Goal: Book appointment/travel/reservation

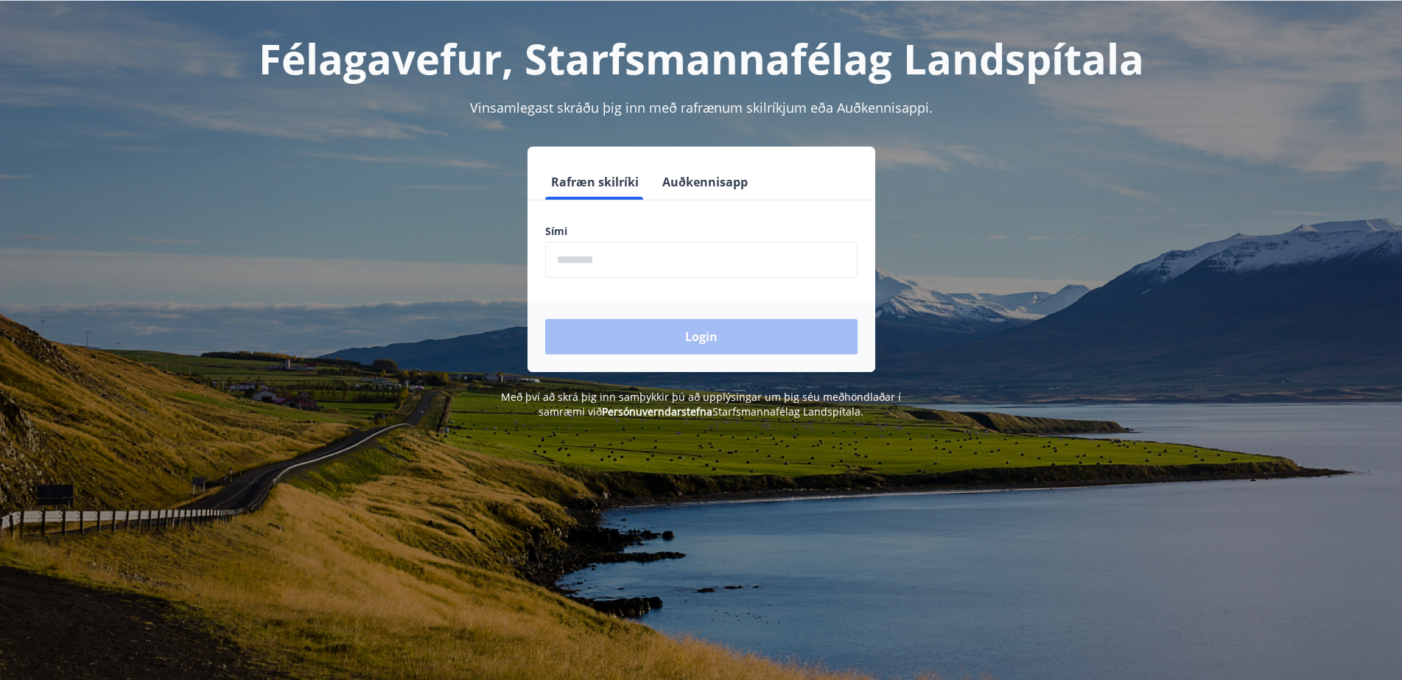
scroll to position [183, 0]
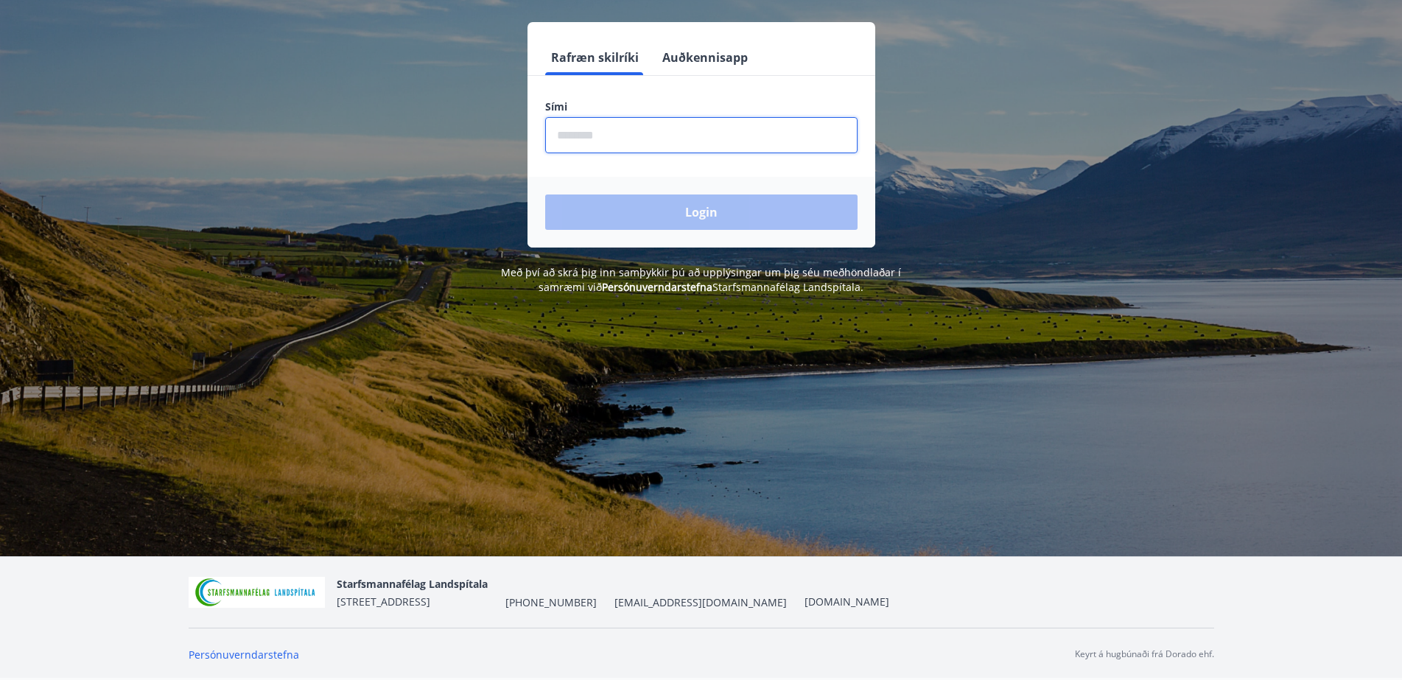
click at [762, 133] on input "phone" at bounding box center [701, 135] width 312 height 36
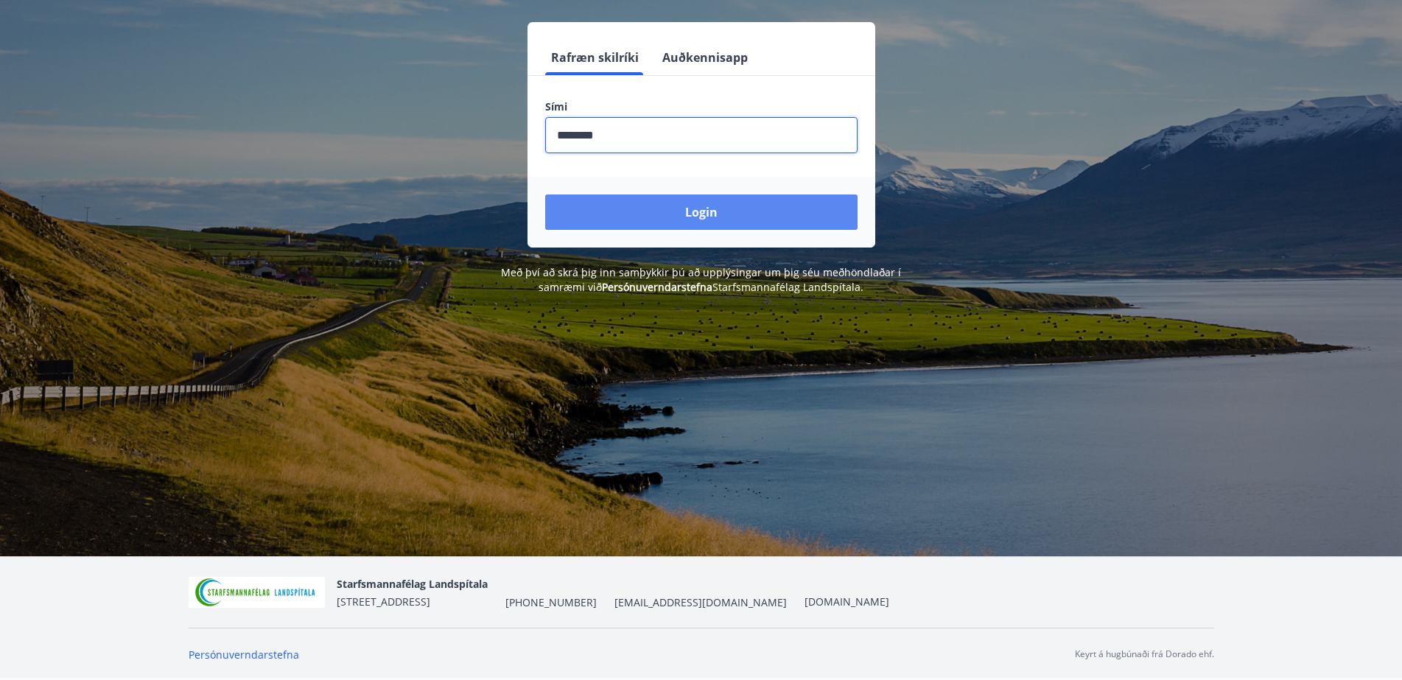
type input "********"
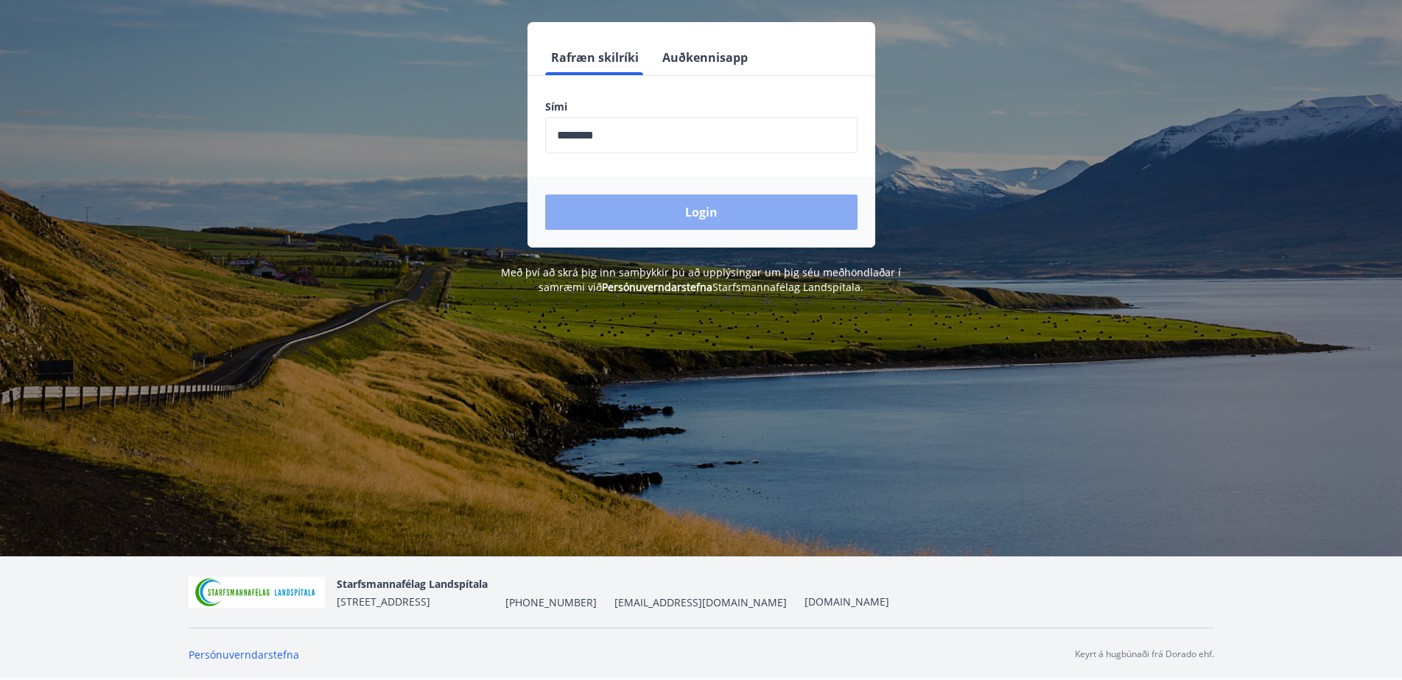
click at [766, 214] on button "Login" at bounding box center [701, 212] width 312 height 35
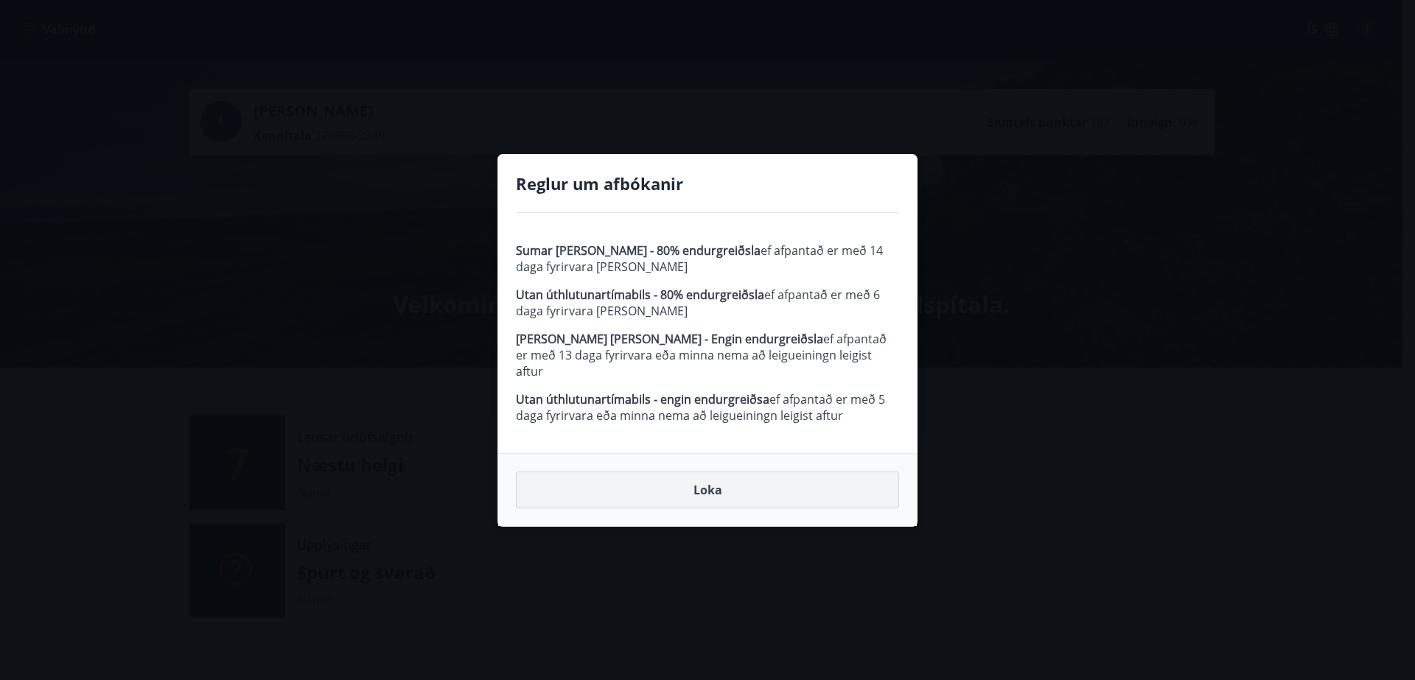
click at [689, 482] on button "Loka" at bounding box center [707, 490] width 383 height 37
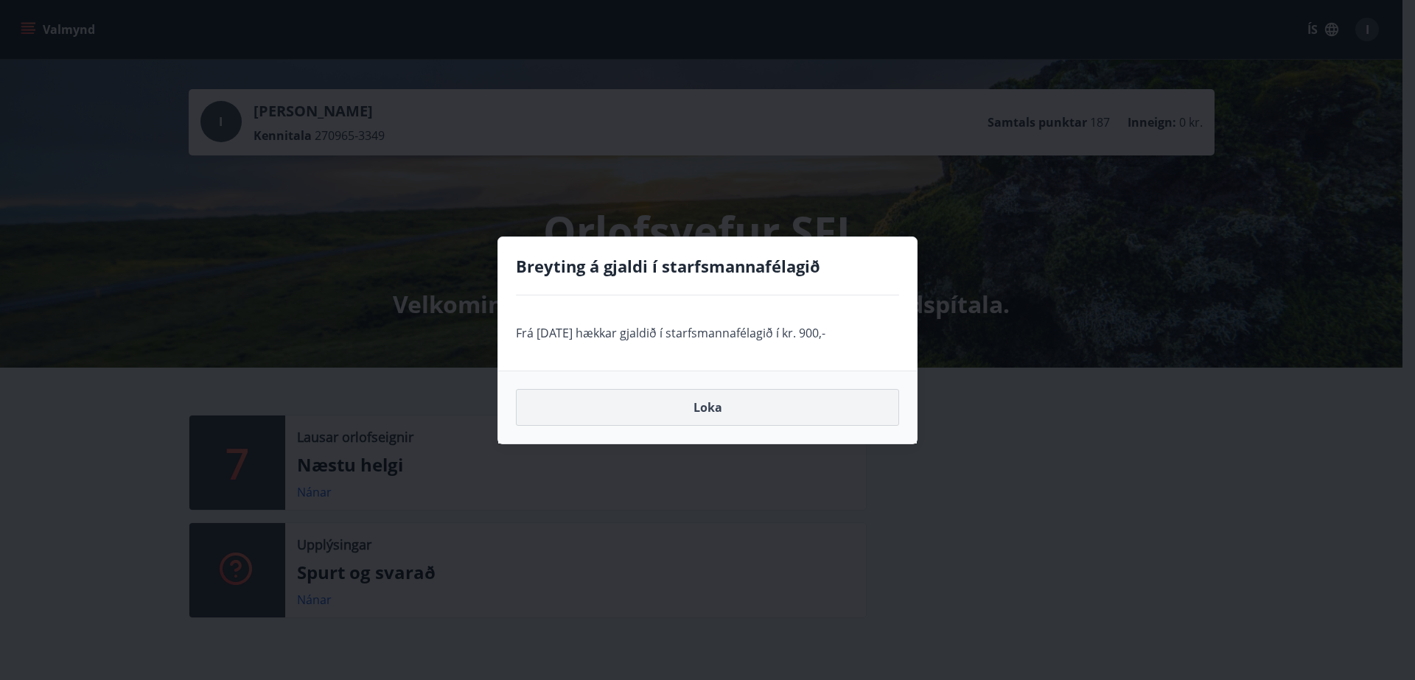
click at [707, 408] on button "Loka" at bounding box center [707, 407] width 383 height 37
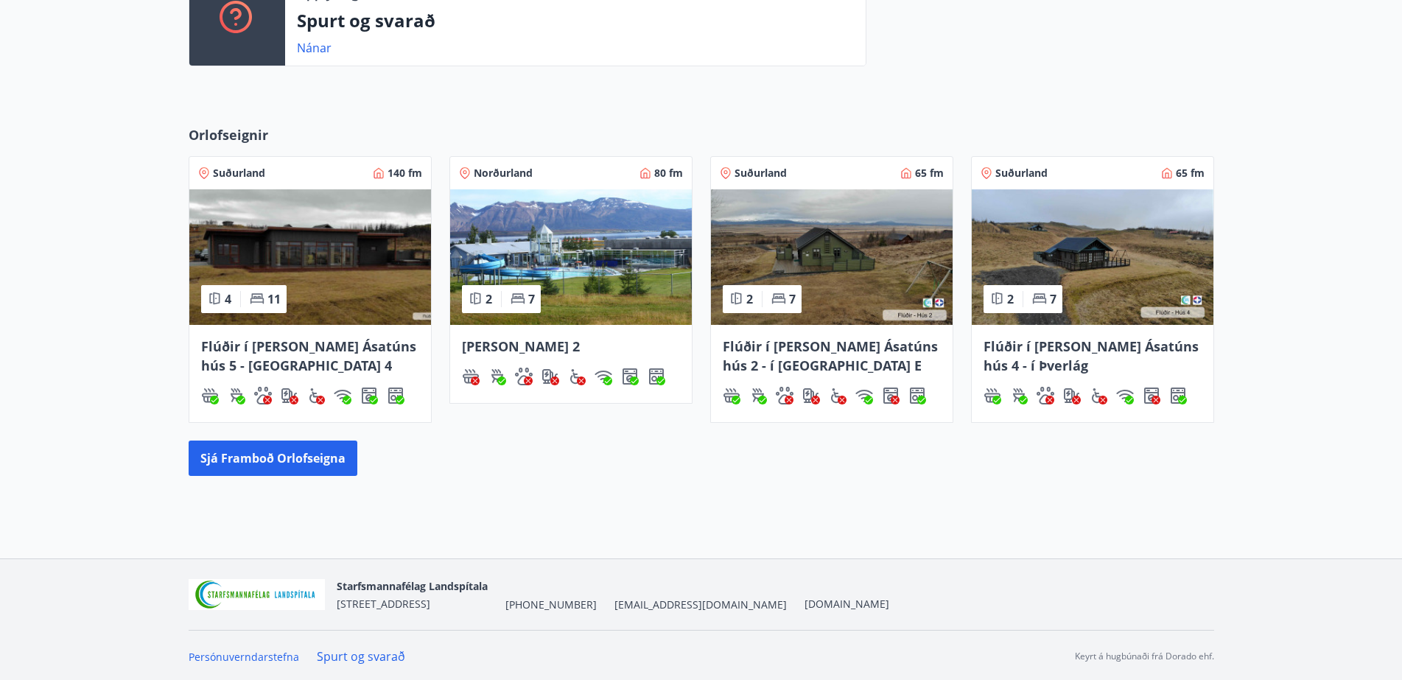
scroll to position [554, 0]
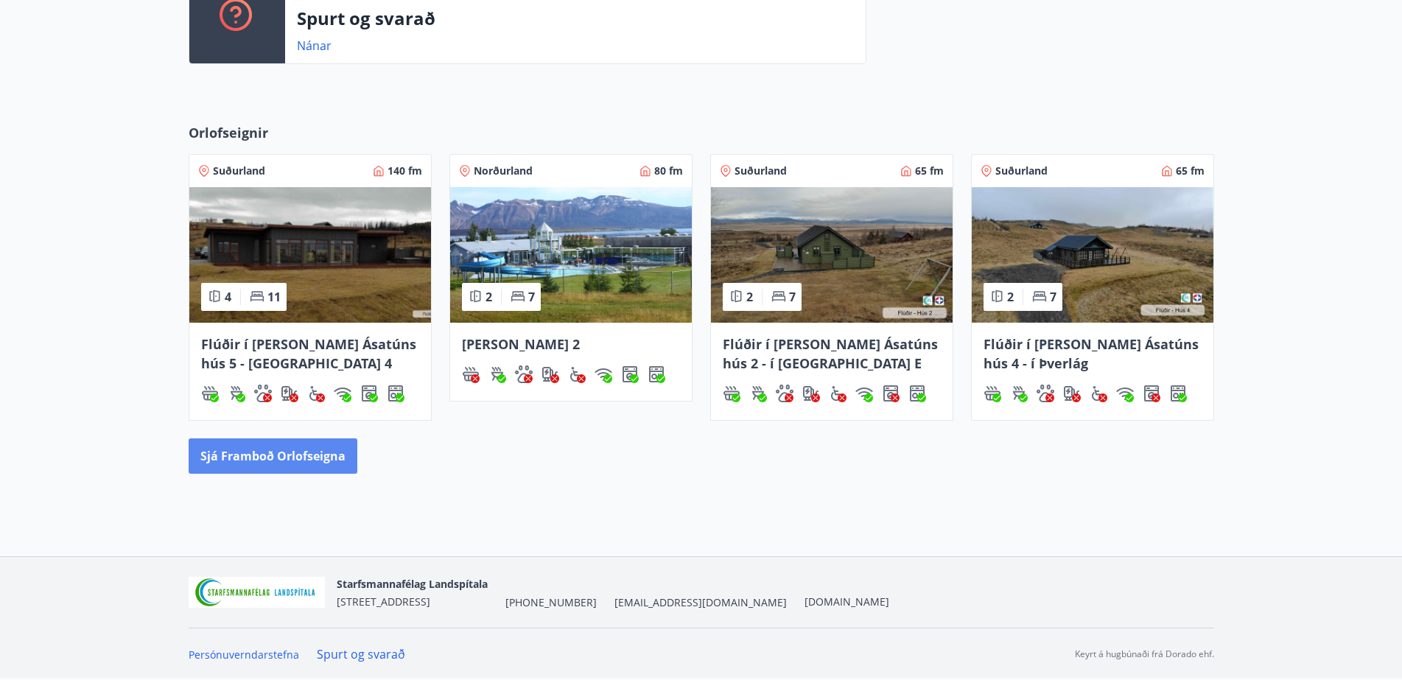
click at [250, 463] on button "Sjá framboð orlofseigna" at bounding box center [273, 455] width 169 height 35
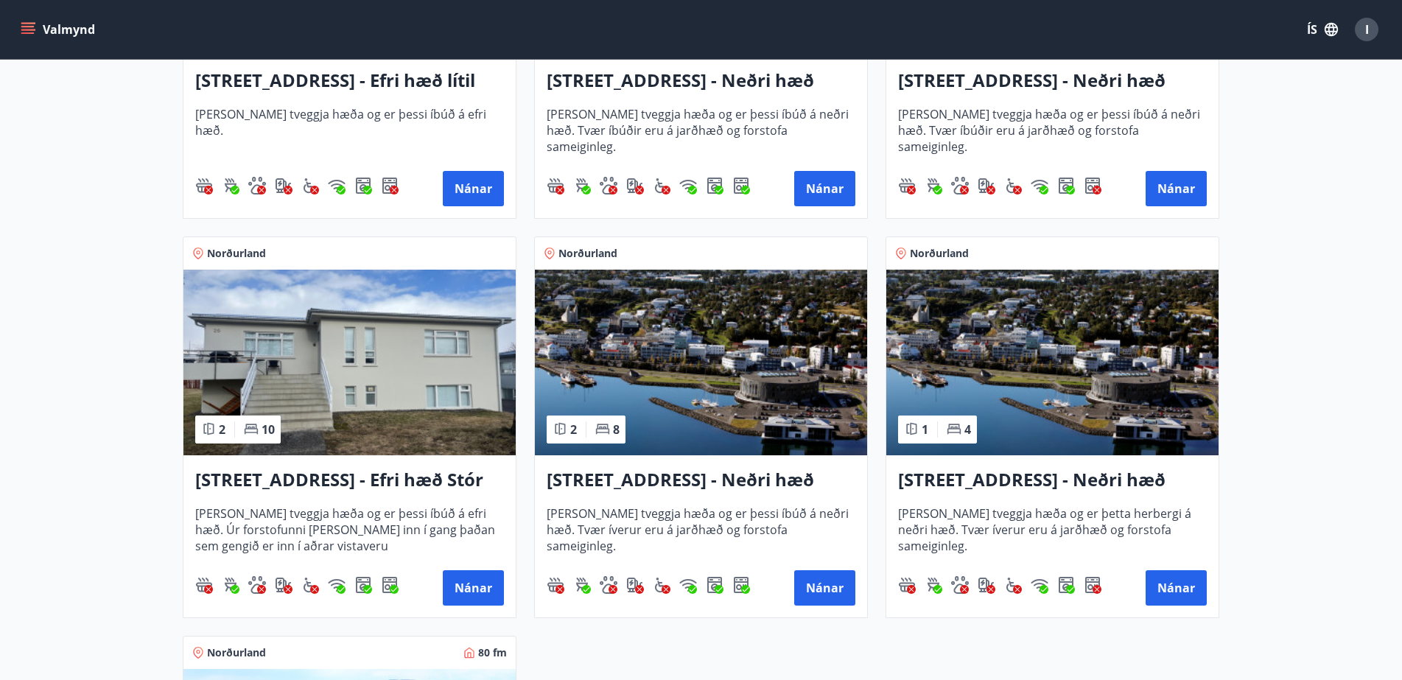
scroll to position [1768, 0]
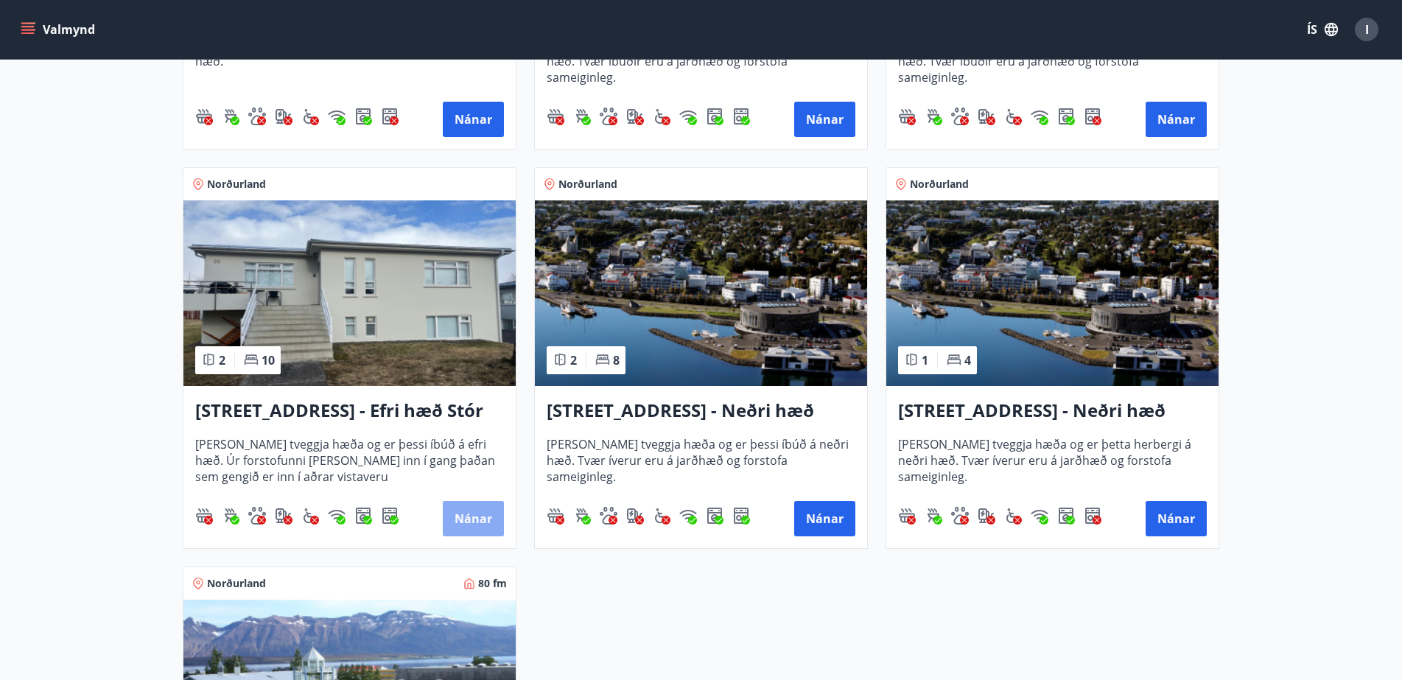
click at [469, 512] on button "Nánar" at bounding box center [473, 518] width 61 height 35
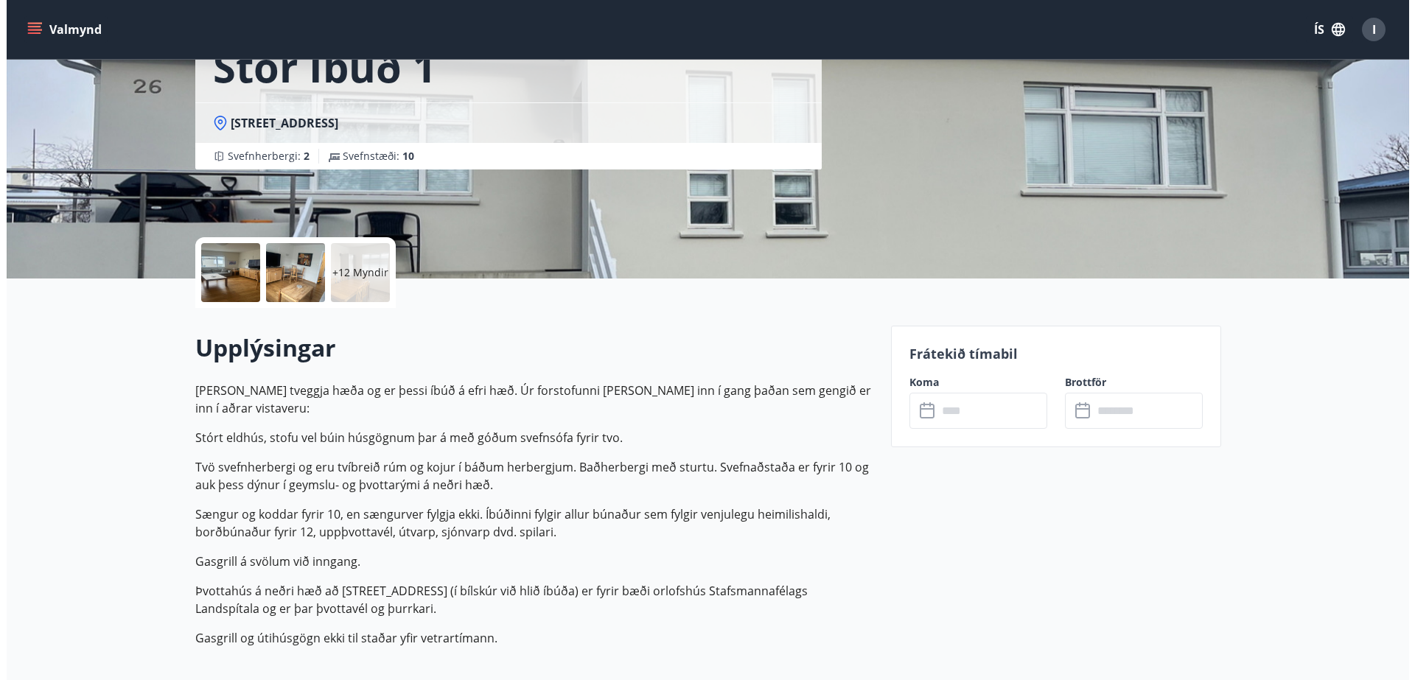
scroll to position [221, 0]
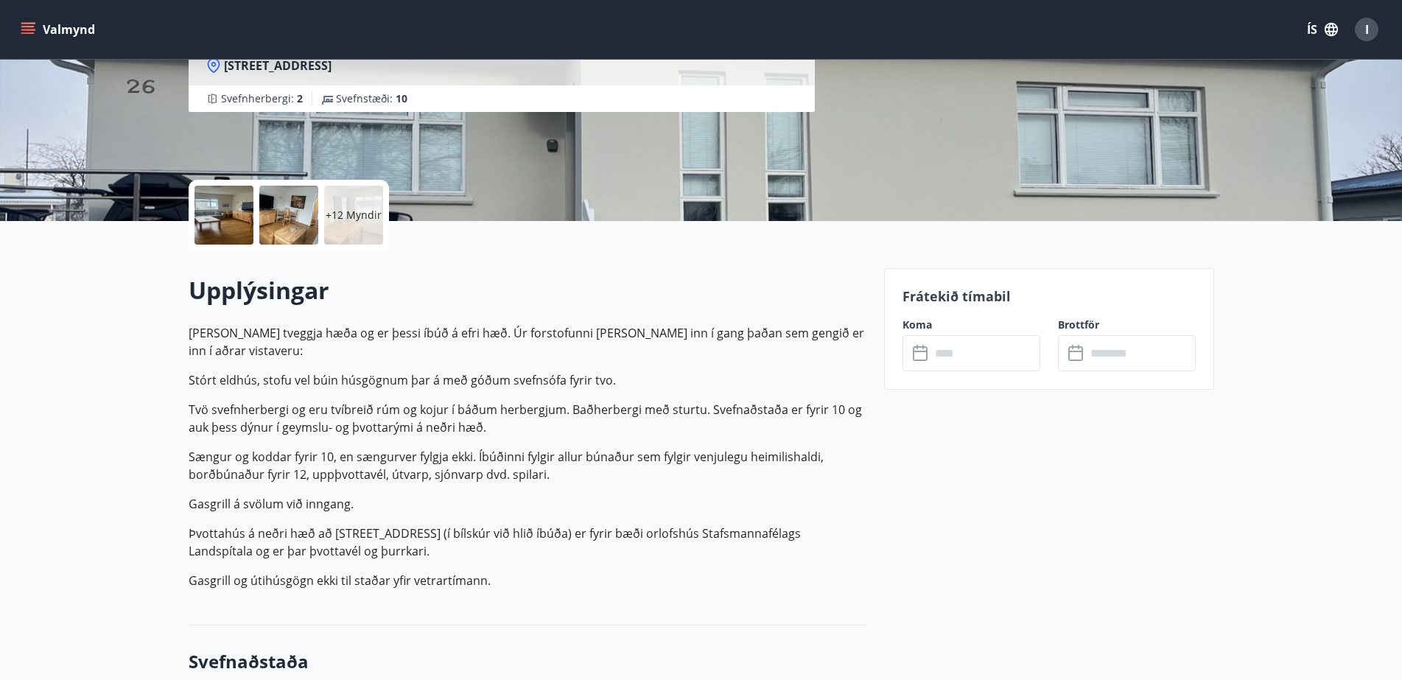
click at [230, 209] on div at bounding box center [224, 215] width 59 height 59
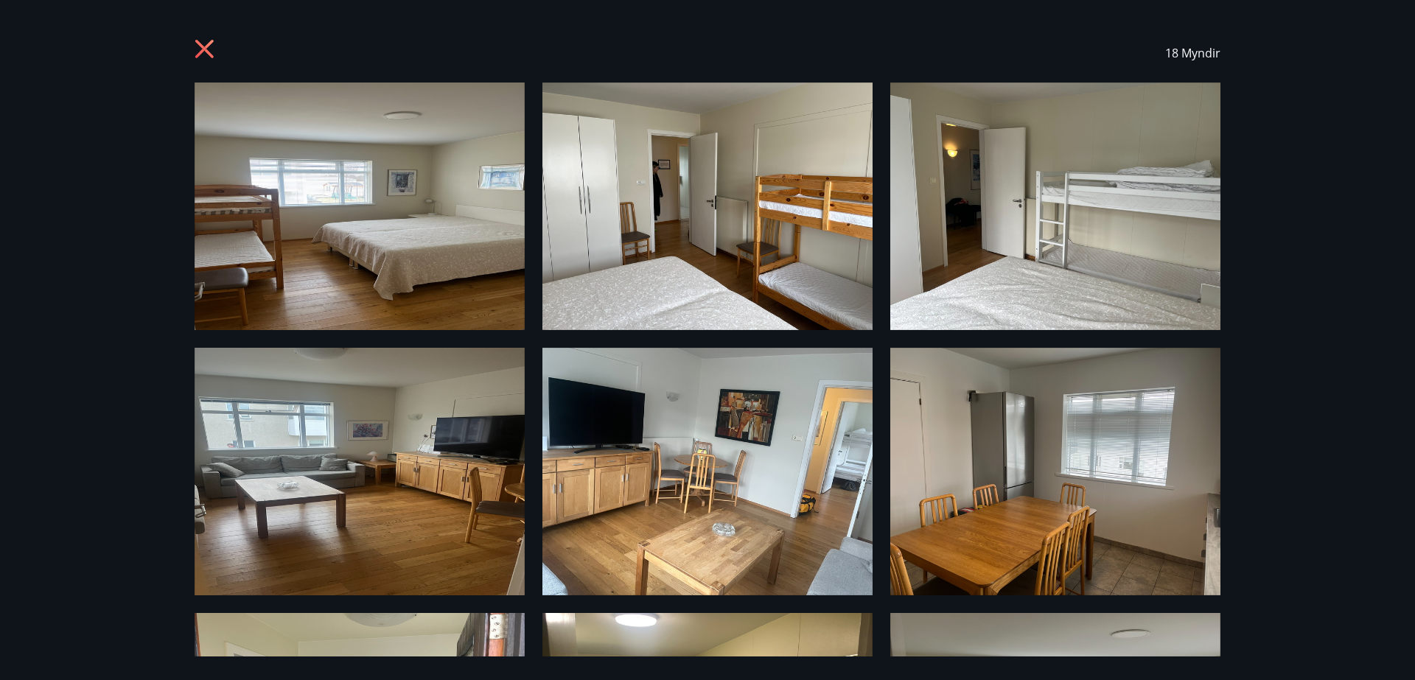
click at [727, 254] on img at bounding box center [707, 207] width 330 height 248
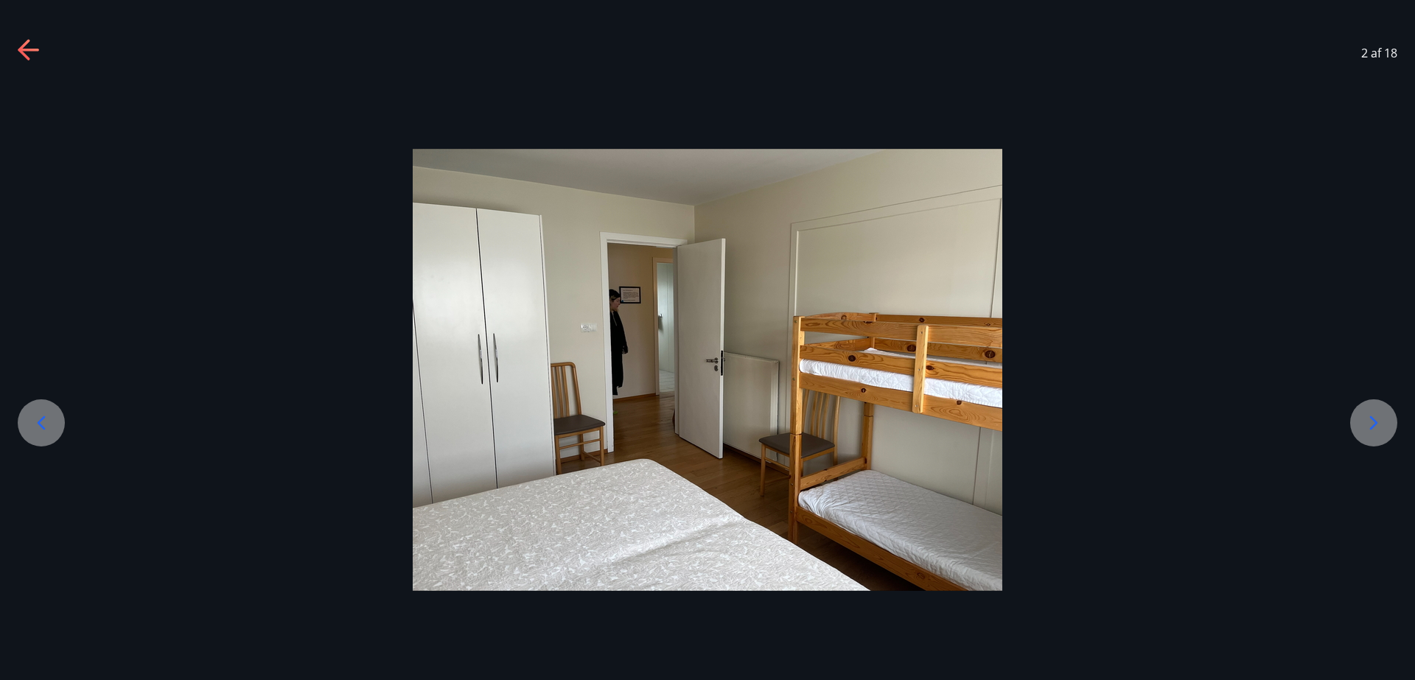
click at [1378, 421] on icon at bounding box center [1374, 423] width 24 height 24
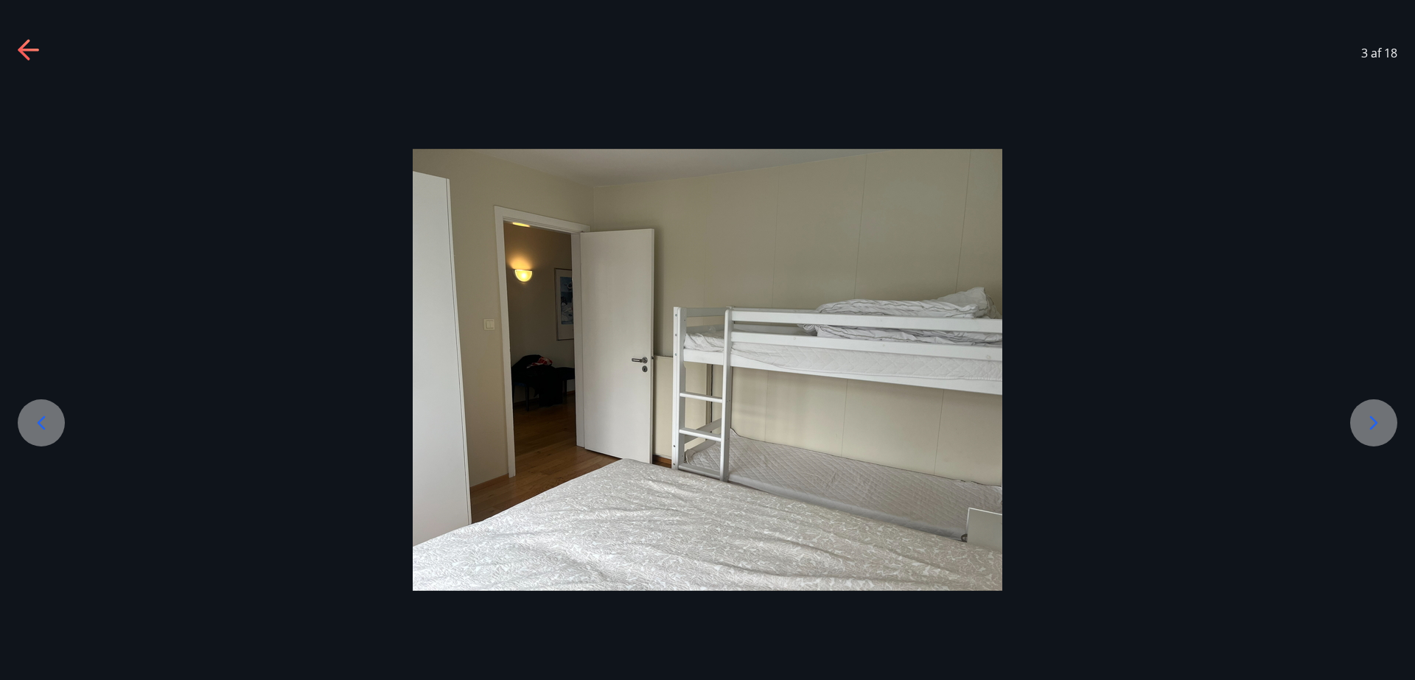
click at [1378, 421] on icon at bounding box center [1374, 423] width 24 height 24
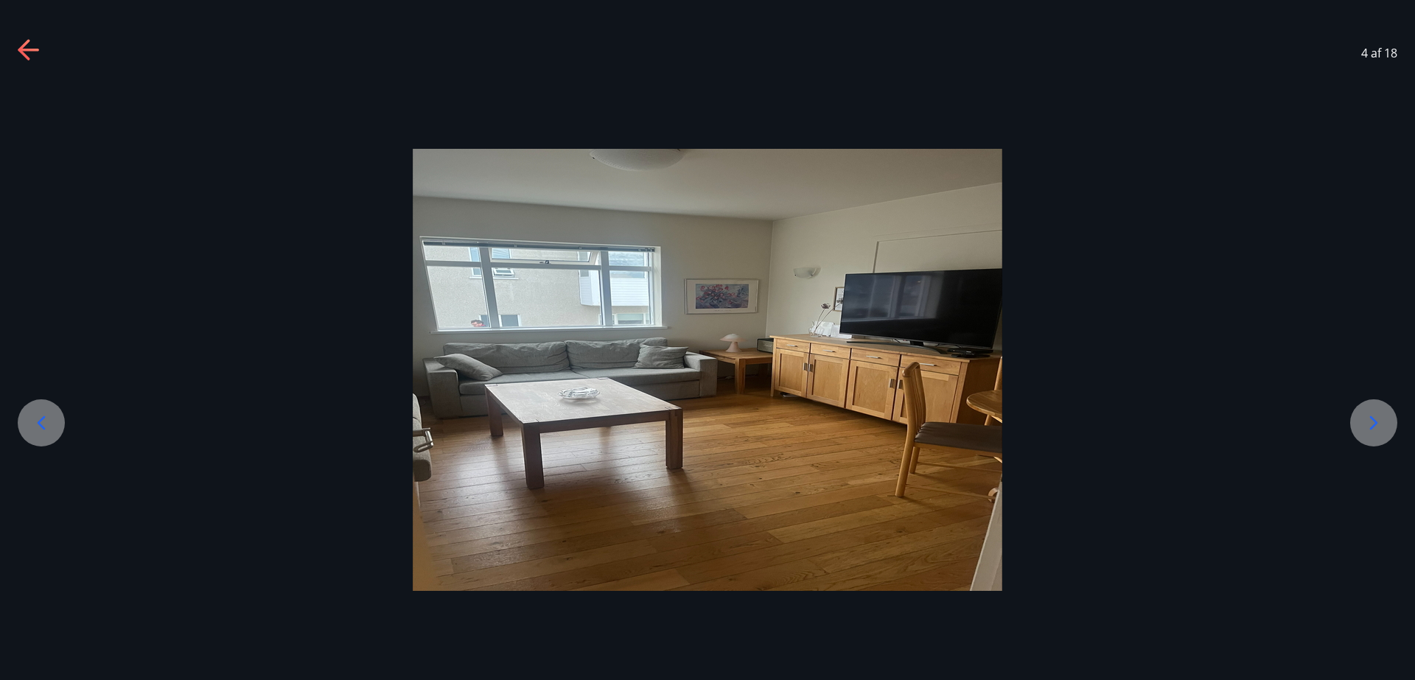
click at [1377, 423] on icon at bounding box center [1374, 423] width 8 height 14
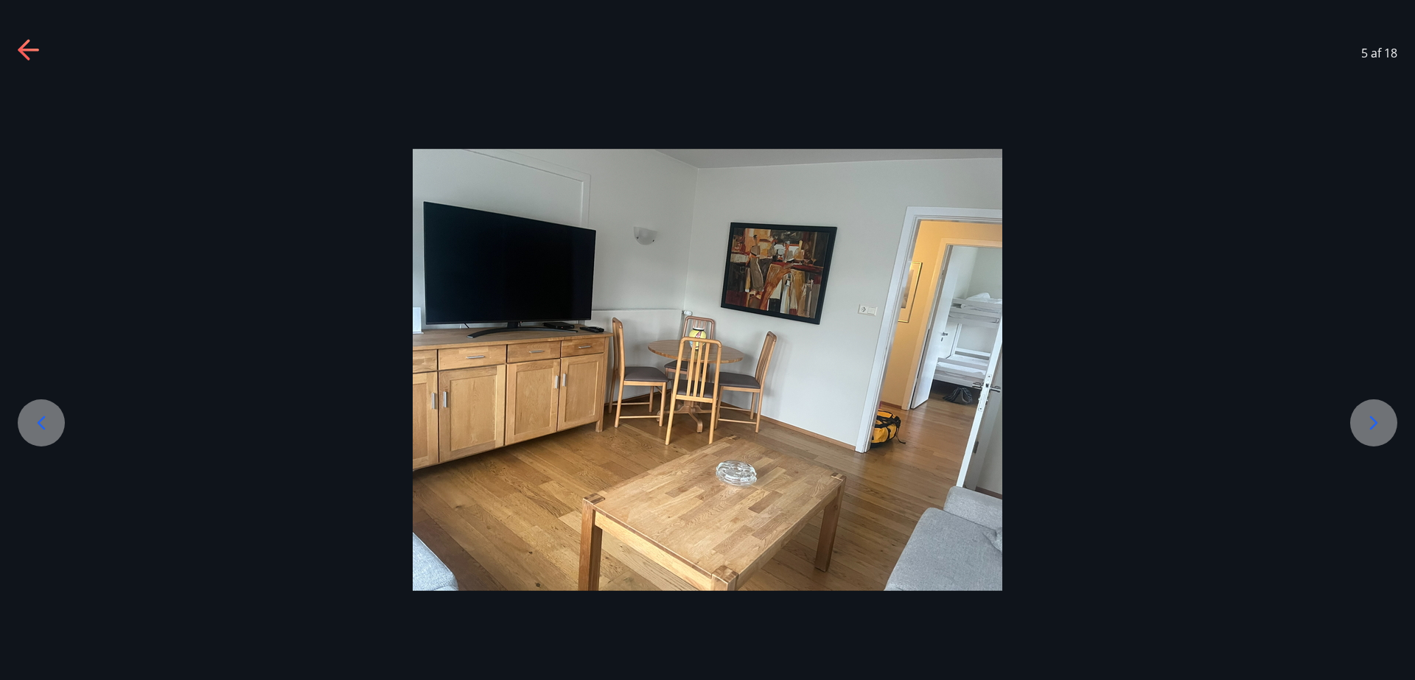
click at [1376, 423] on icon at bounding box center [1374, 423] width 8 height 14
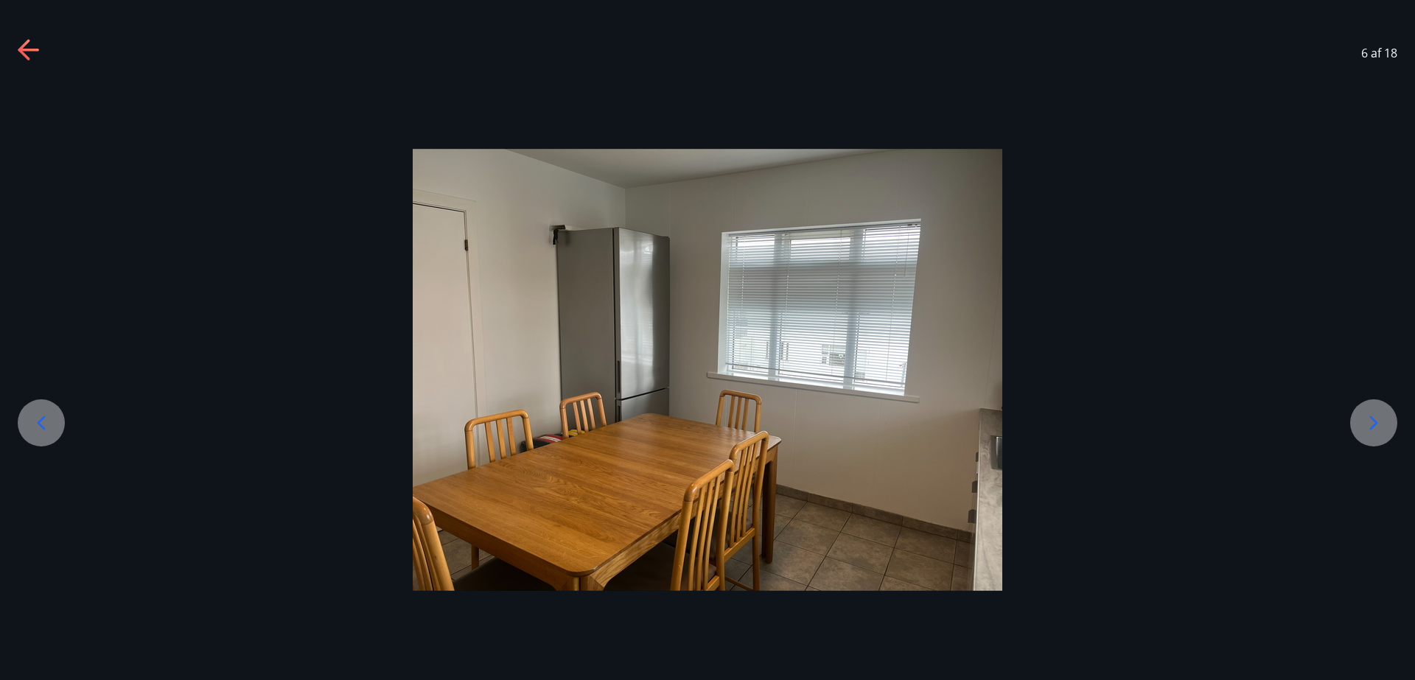
click at [1376, 421] on icon at bounding box center [1374, 423] width 24 height 24
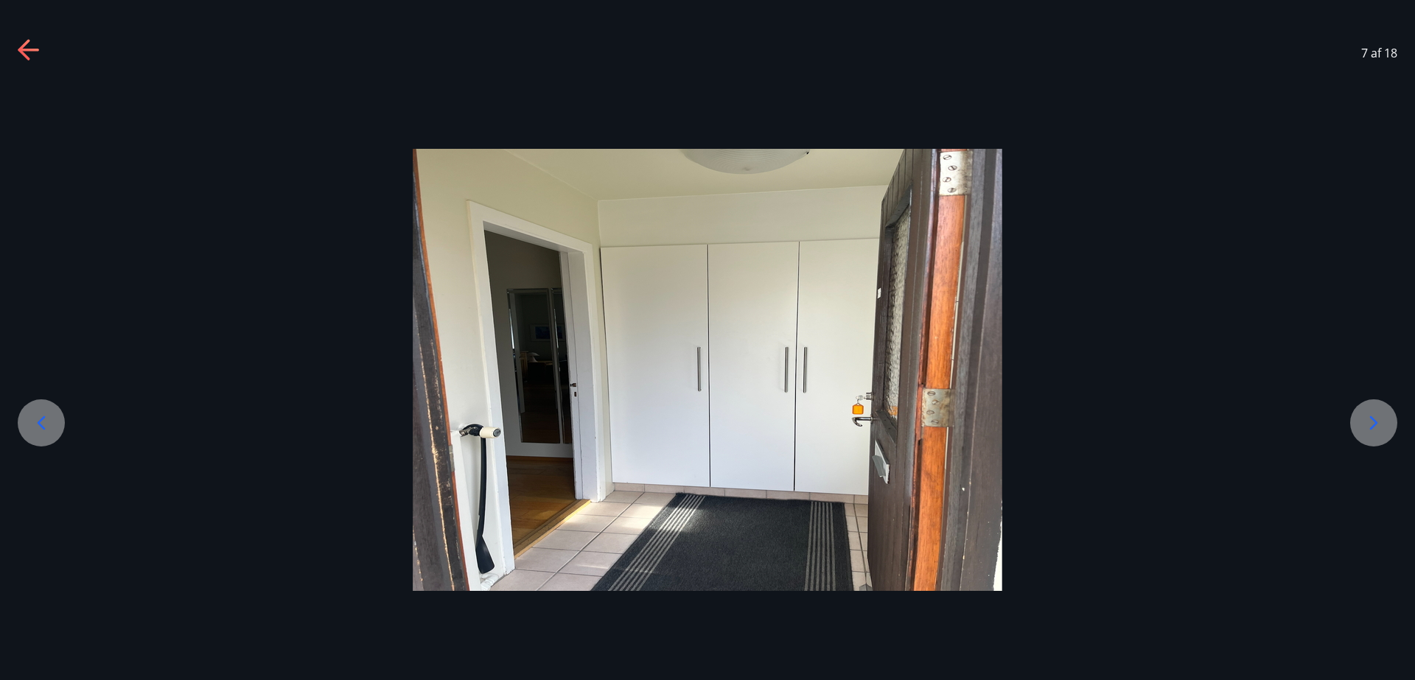
click at [1376, 421] on icon at bounding box center [1374, 423] width 24 height 24
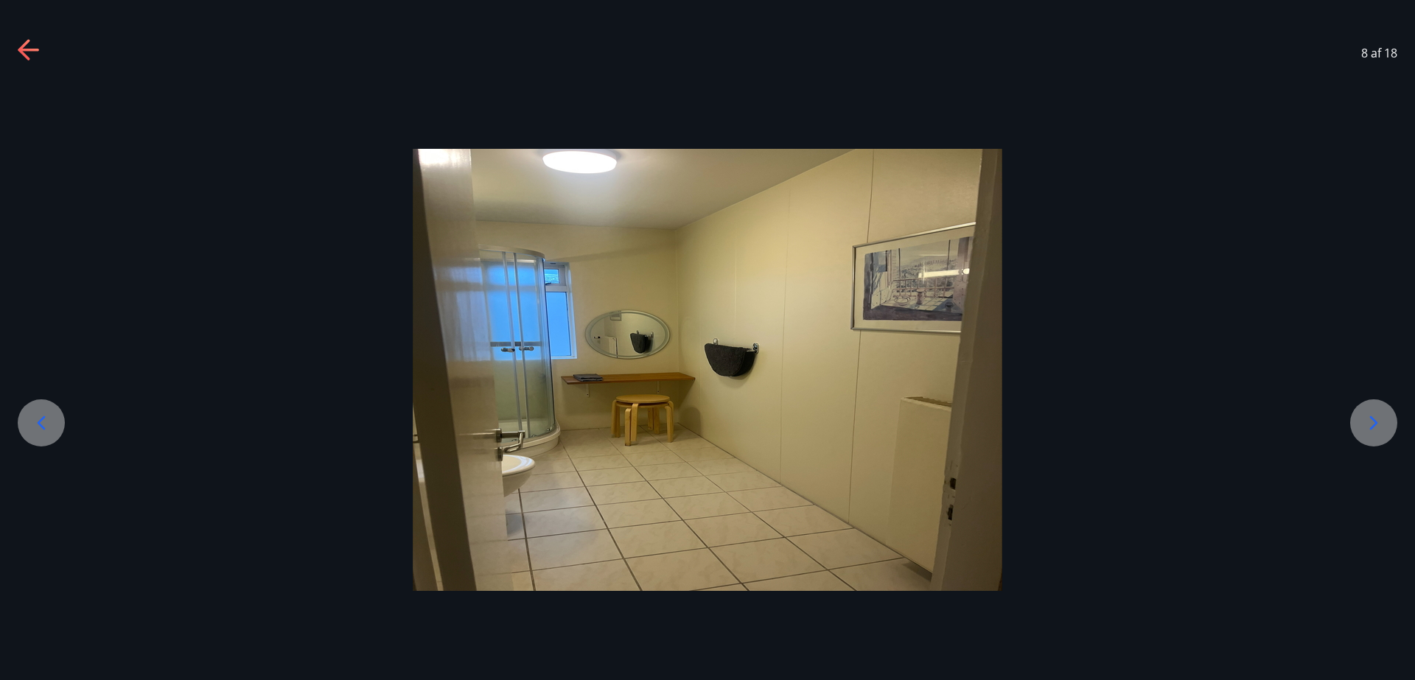
click at [1376, 421] on icon at bounding box center [1374, 423] width 24 height 24
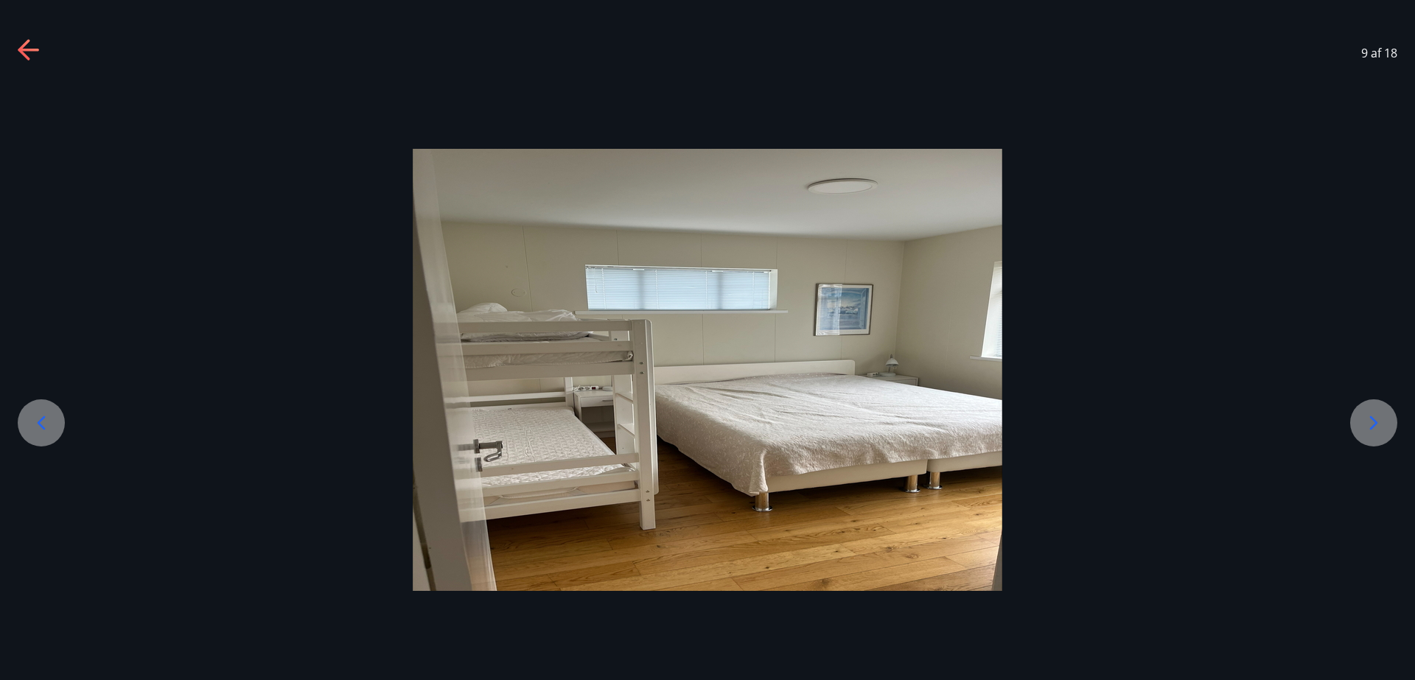
click at [1376, 421] on icon at bounding box center [1374, 423] width 24 height 24
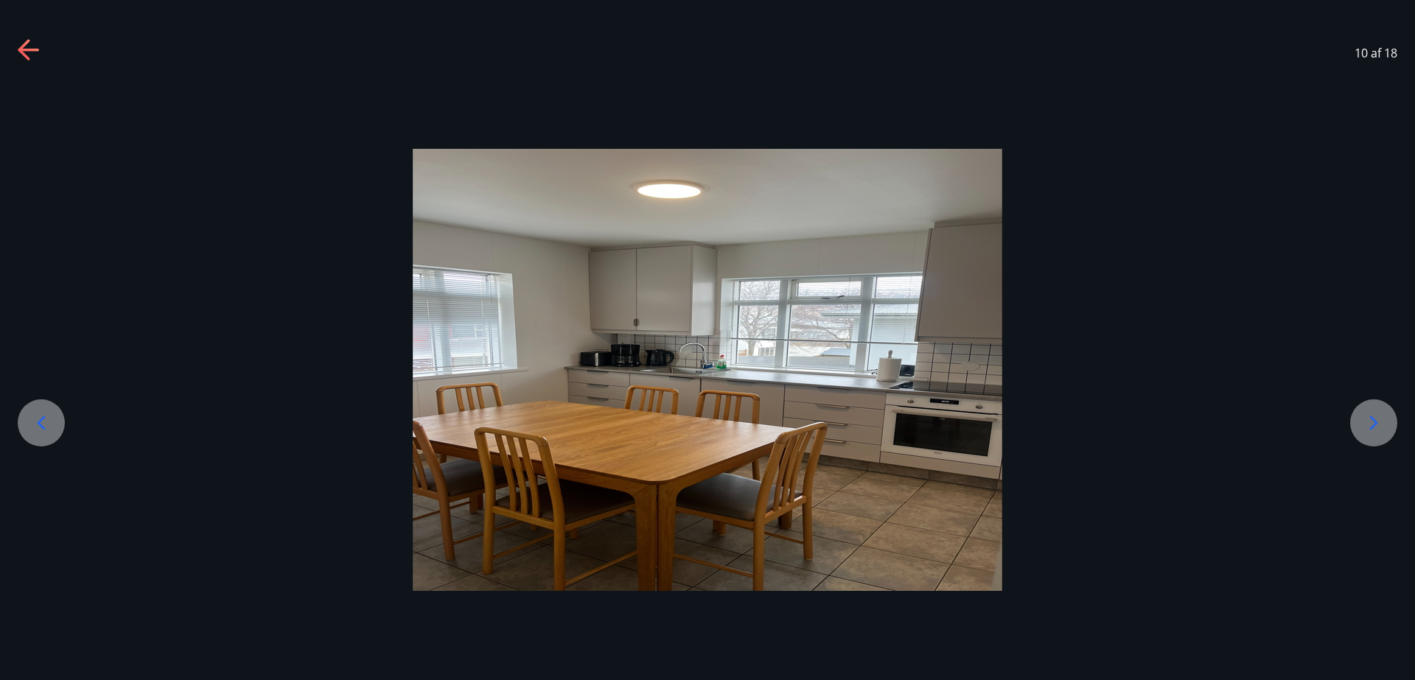
click at [1376, 421] on icon at bounding box center [1374, 423] width 24 height 24
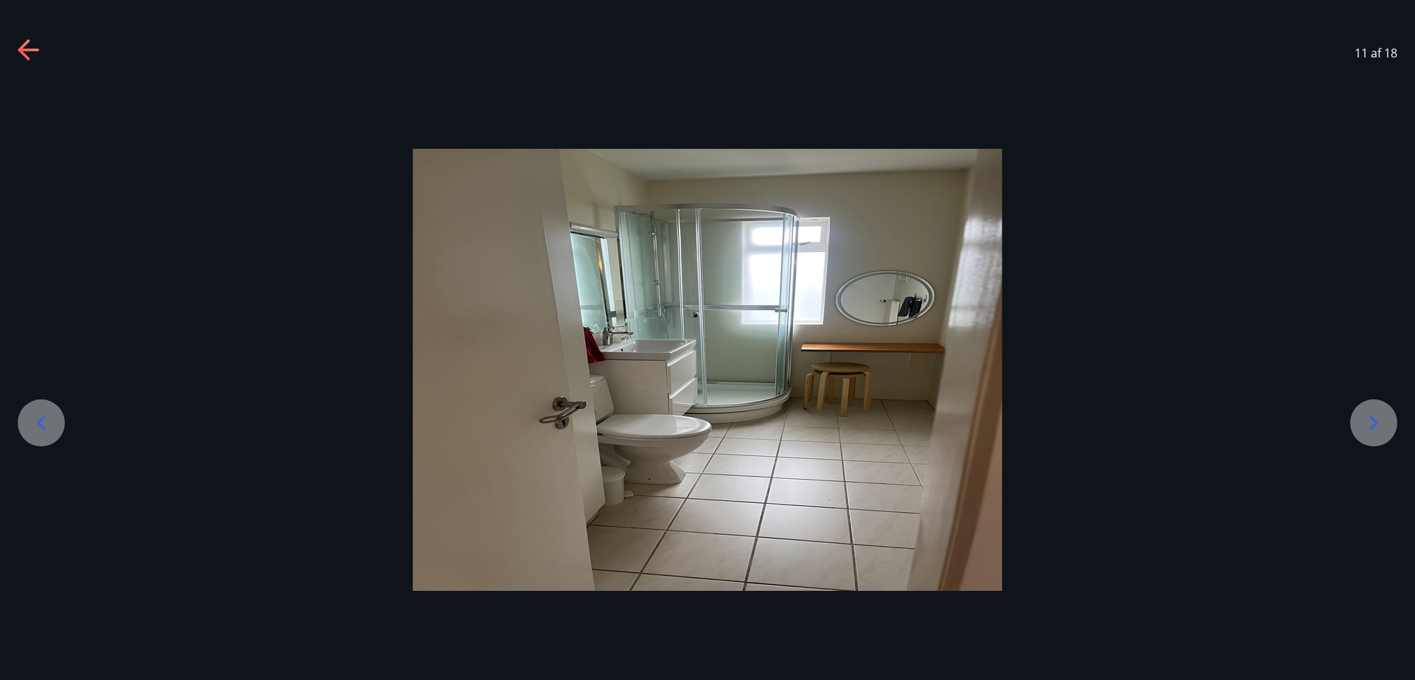
click at [22, 43] on icon at bounding box center [30, 51] width 24 height 24
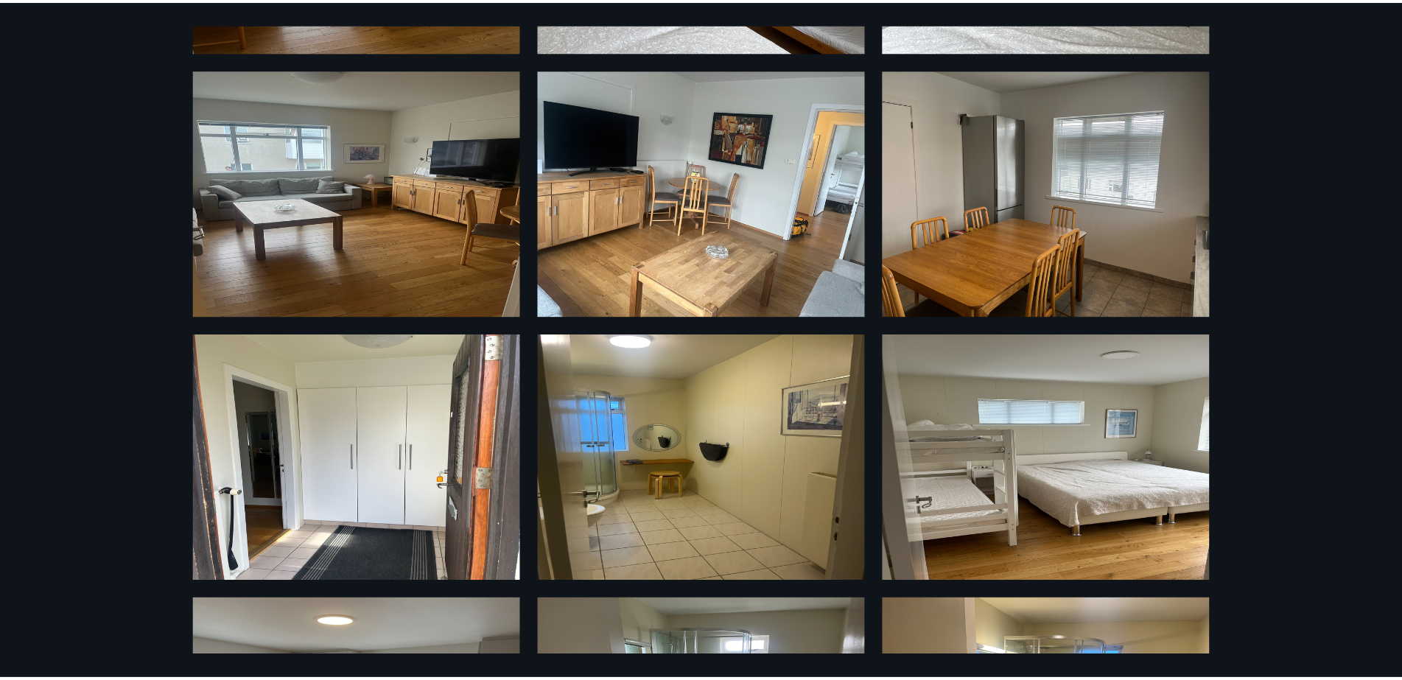
scroll to position [0, 0]
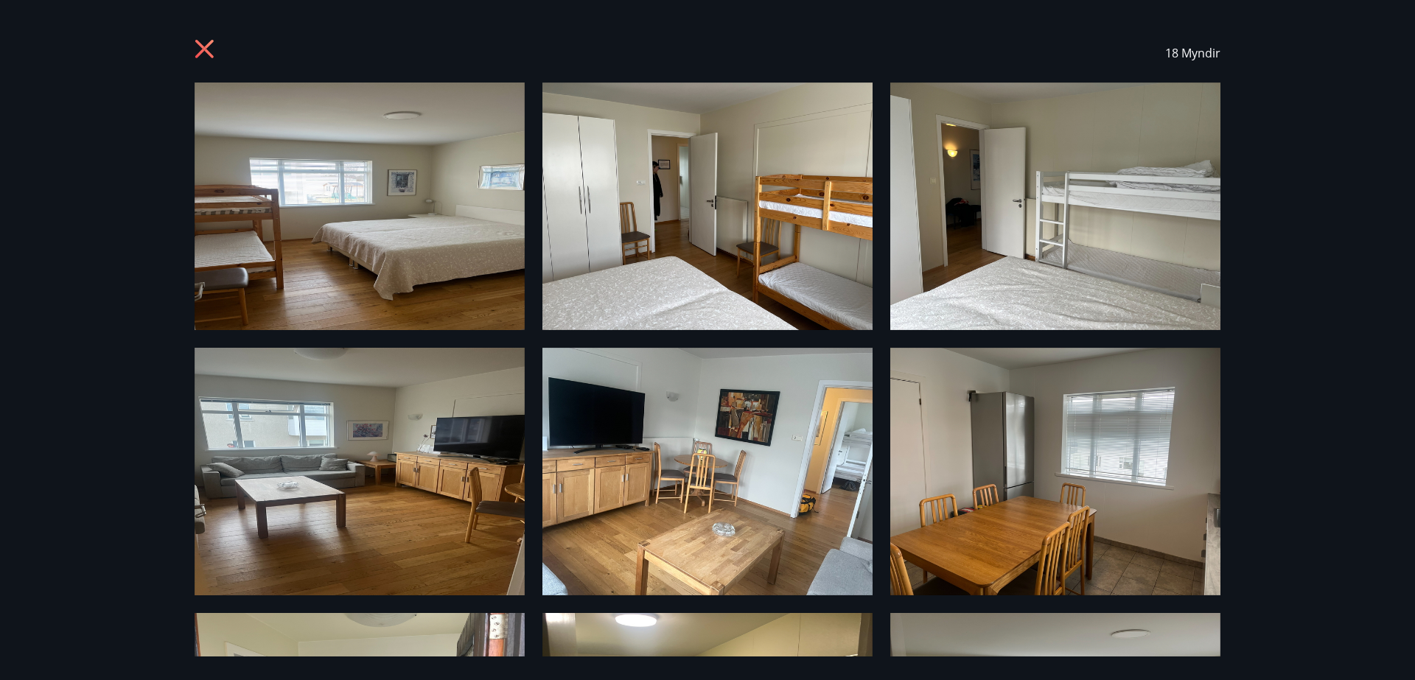
click at [198, 44] on icon at bounding box center [204, 49] width 18 height 18
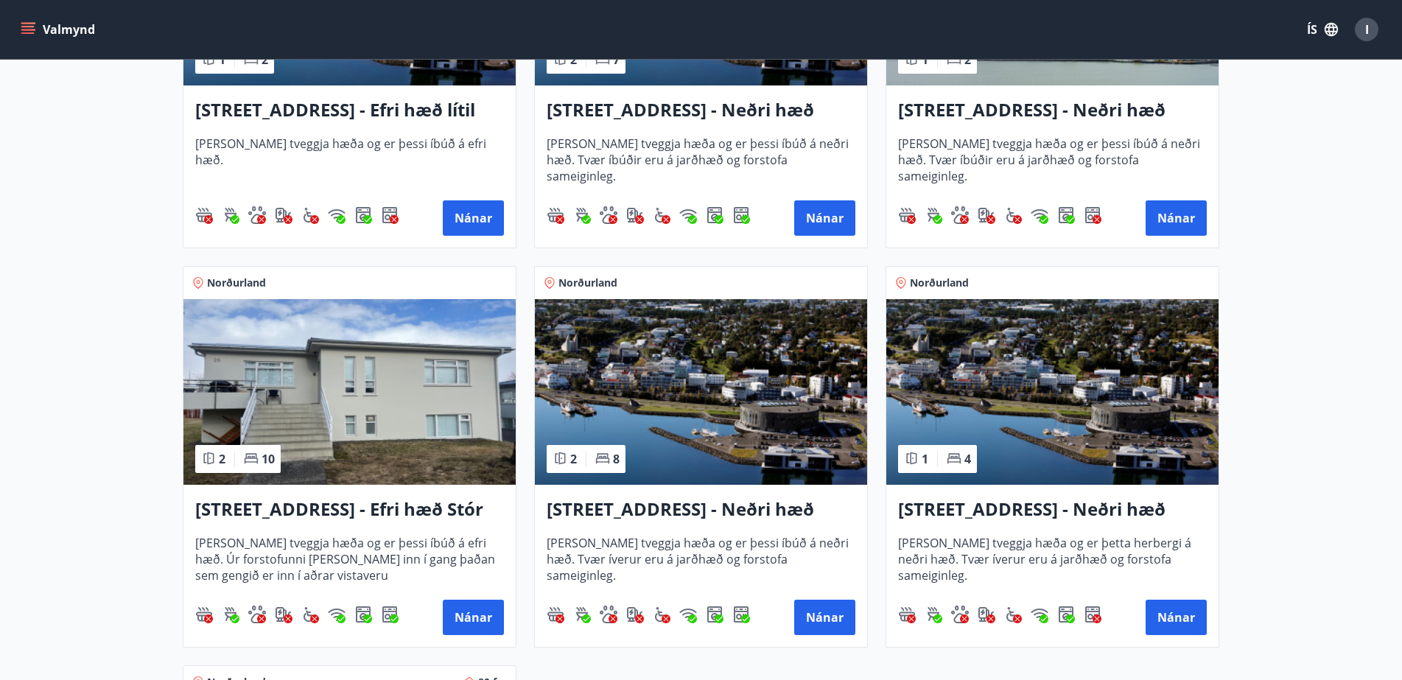
scroll to position [1768, 0]
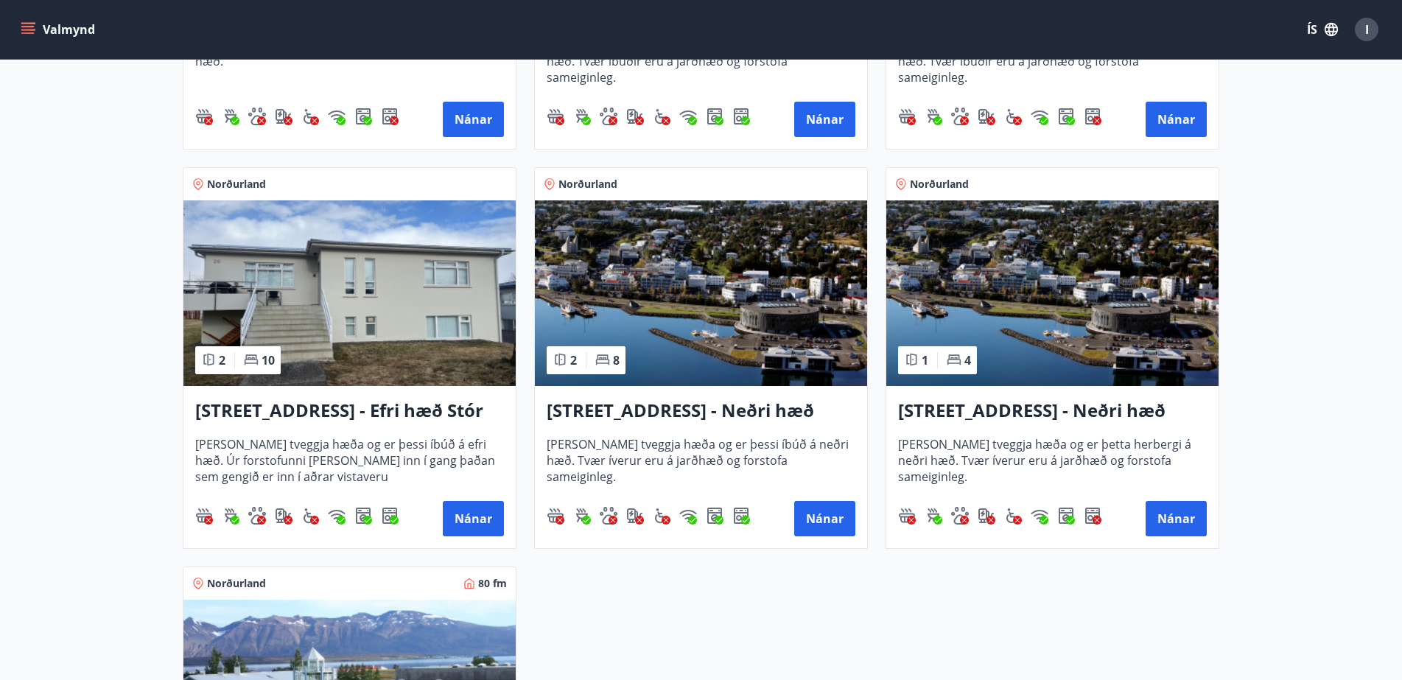
click at [597, 409] on h3 "Hrafnagilsstræti 26 - Neðri hæð íbúð 2" at bounding box center [701, 411] width 309 height 27
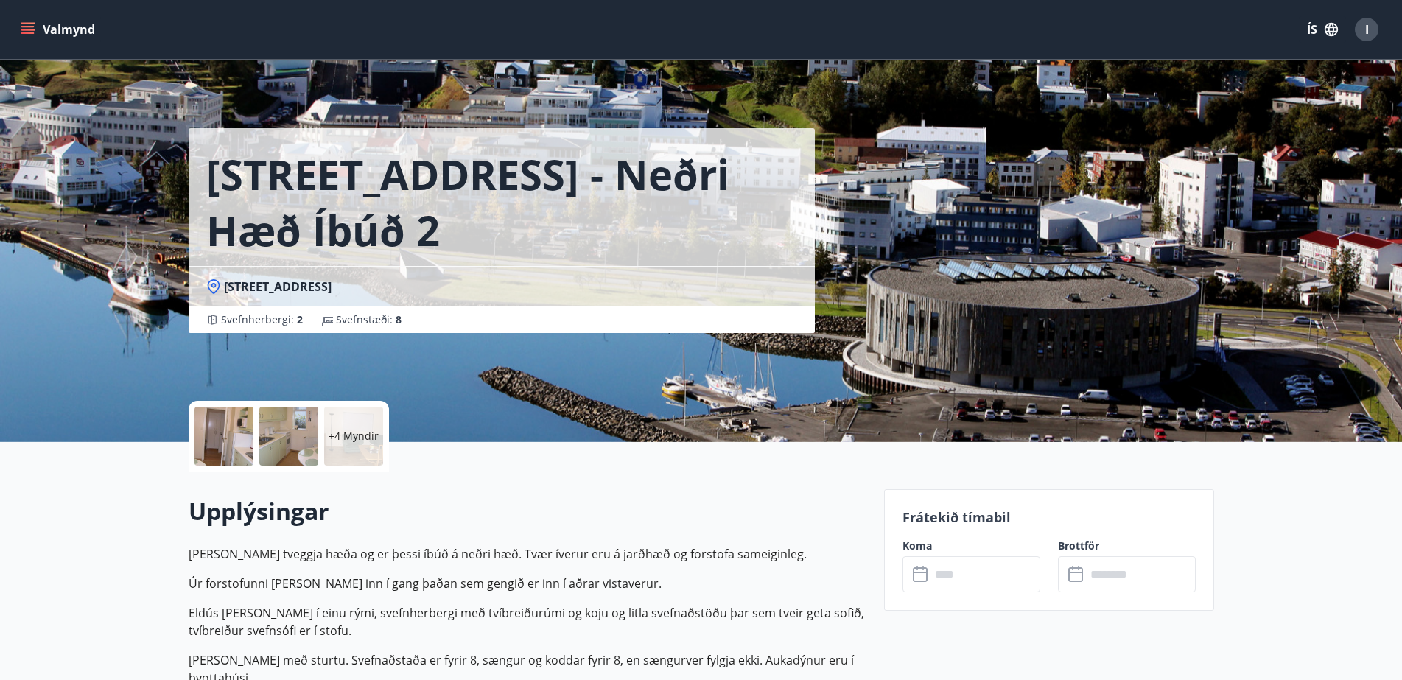
click at [304, 423] on div at bounding box center [288, 436] width 59 height 59
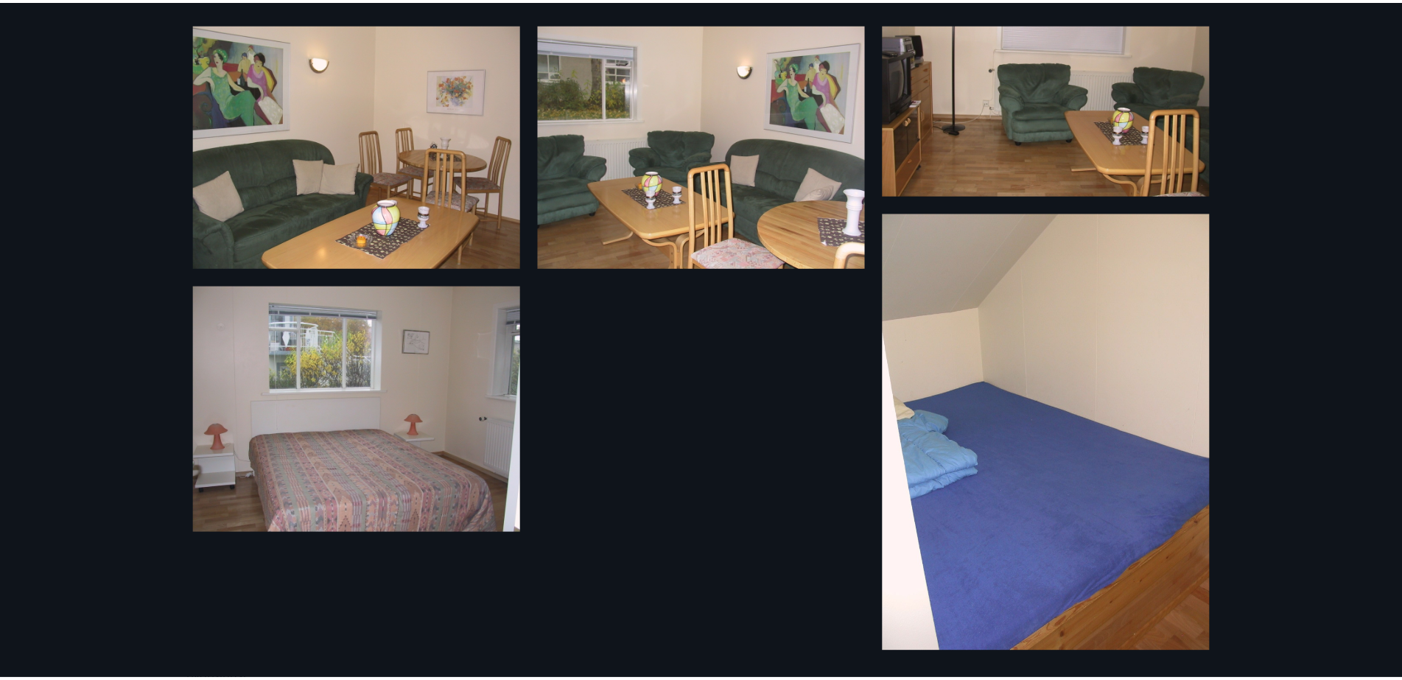
scroll to position [593, 0]
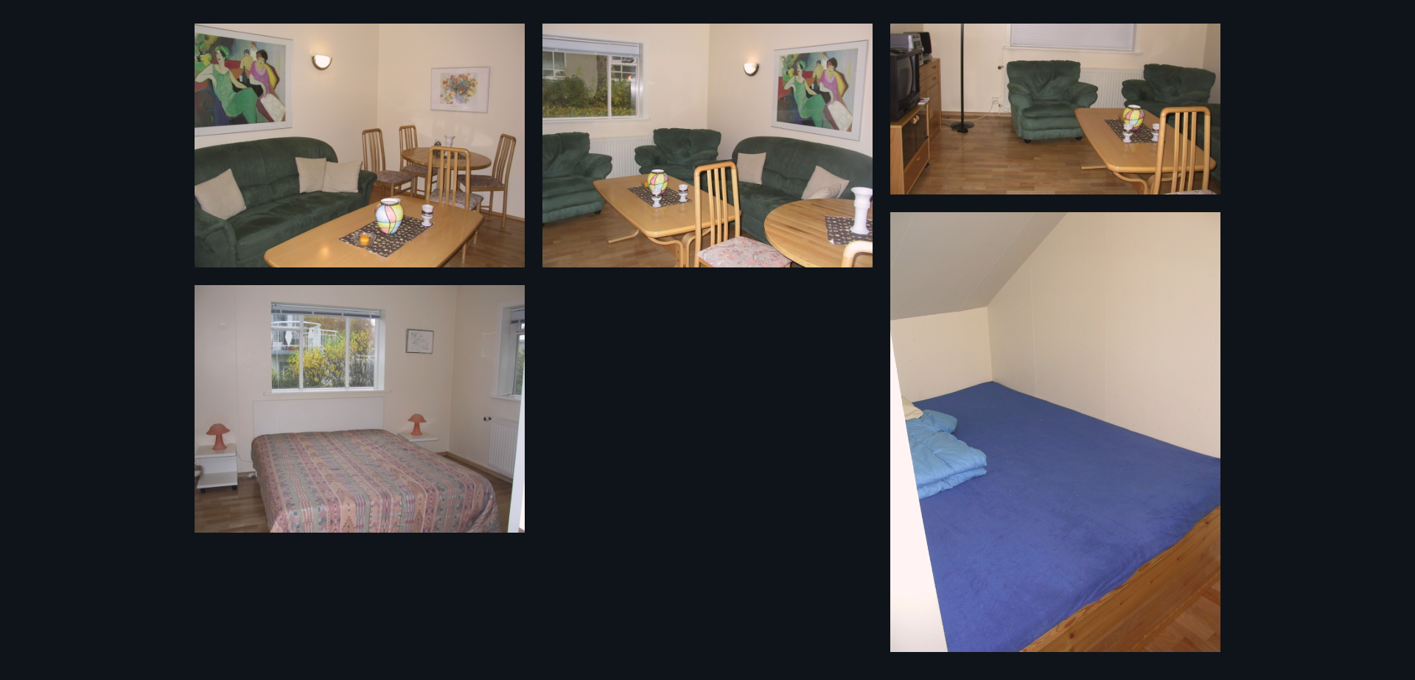
click at [599, 432] on div "10 Myndir" at bounding box center [707, 340] width 1061 height 633
click at [372, 462] on img at bounding box center [360, 409] width 330 height 248
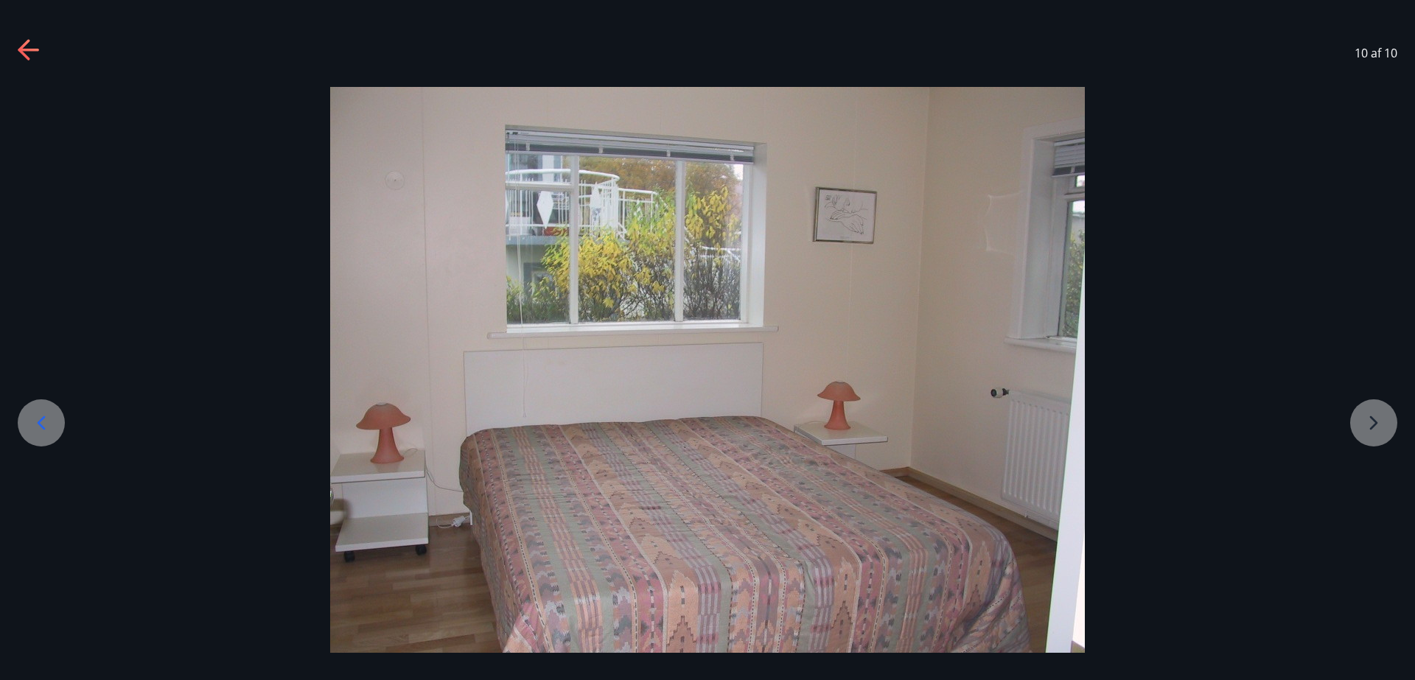
click at [1373, 416] on div at bounding box center [707, 370] width 1415 height 566
